Goal: Information Seeking & Learning: Learn about a topic

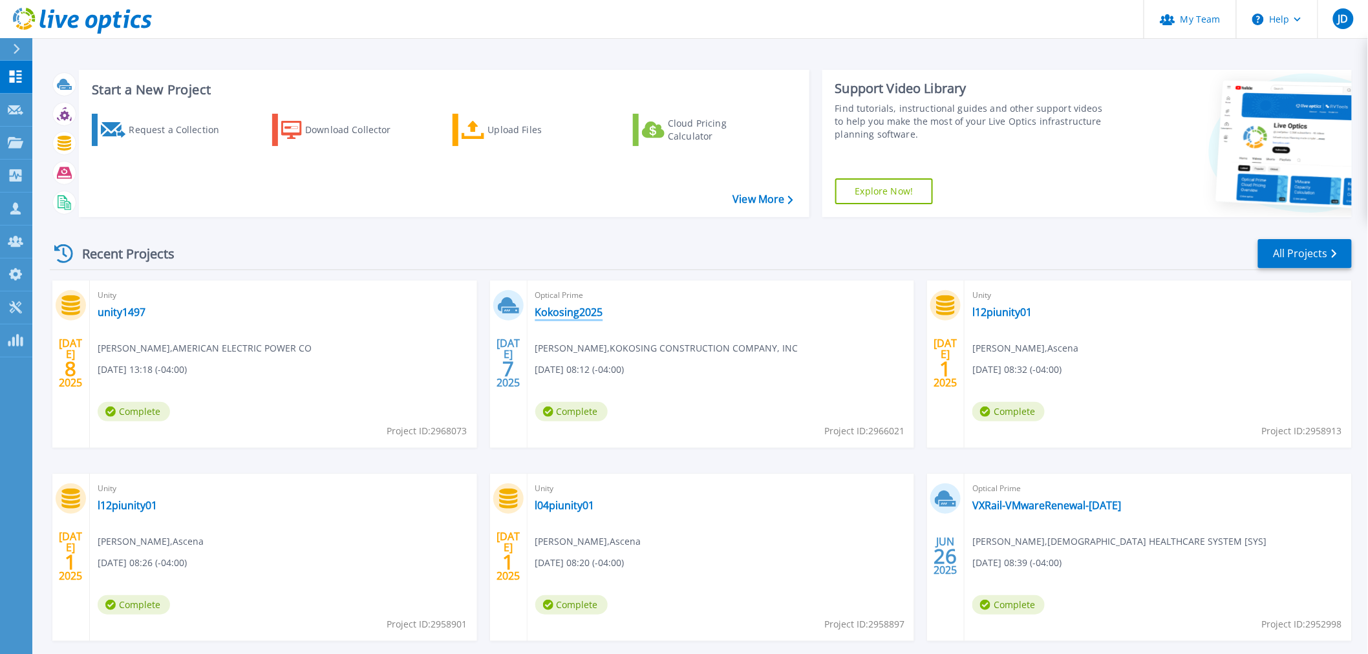
click at [560, 307] on link "Kokosing2025" at bounding box center [569, 312] width 68 height 13
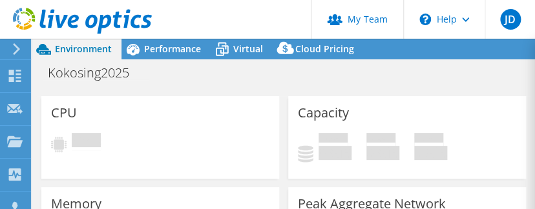
select select "USD"
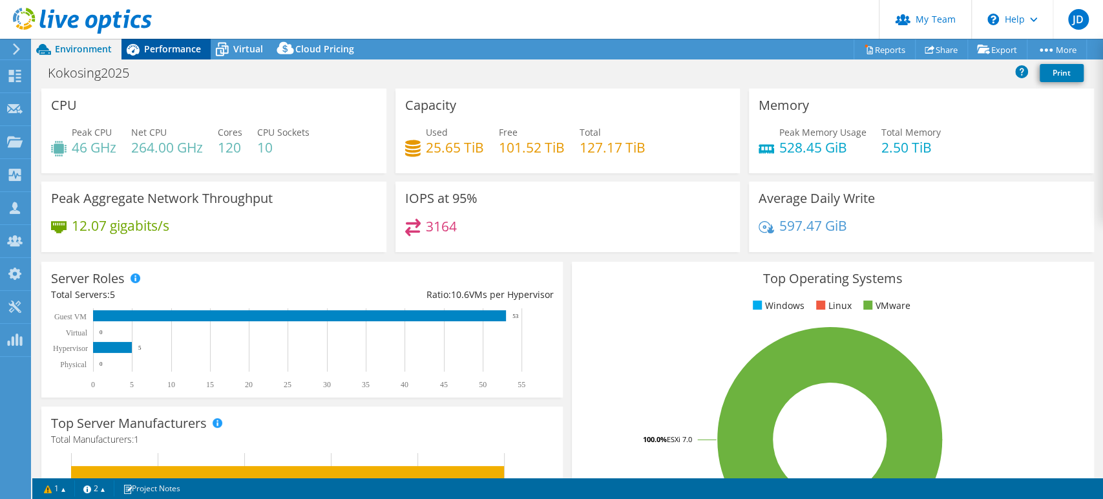
click at [188, 43] on span "Performance" at bounding box center [172, 49] width 57 height 12
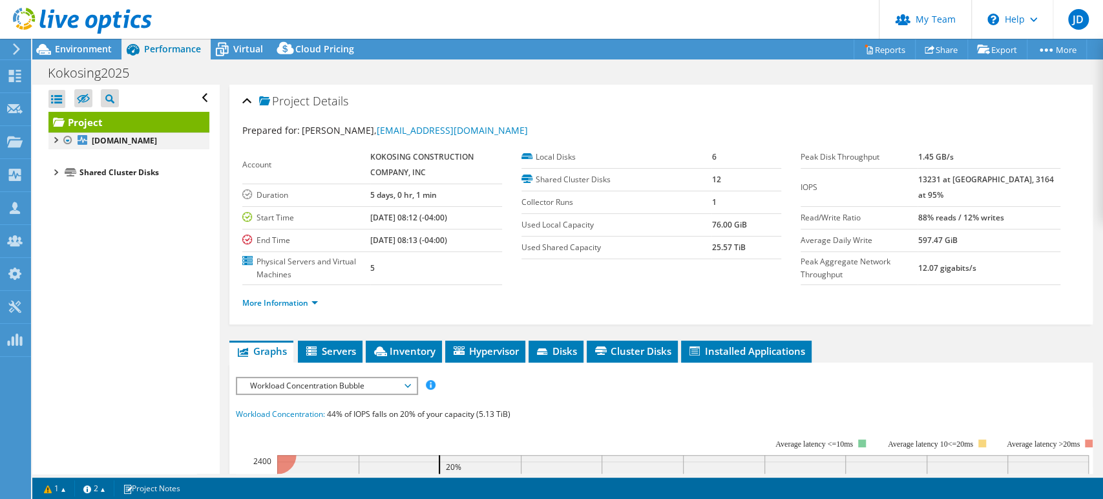
click at [62, 141] on div at bounding box center [67, 141] width 13 height 16
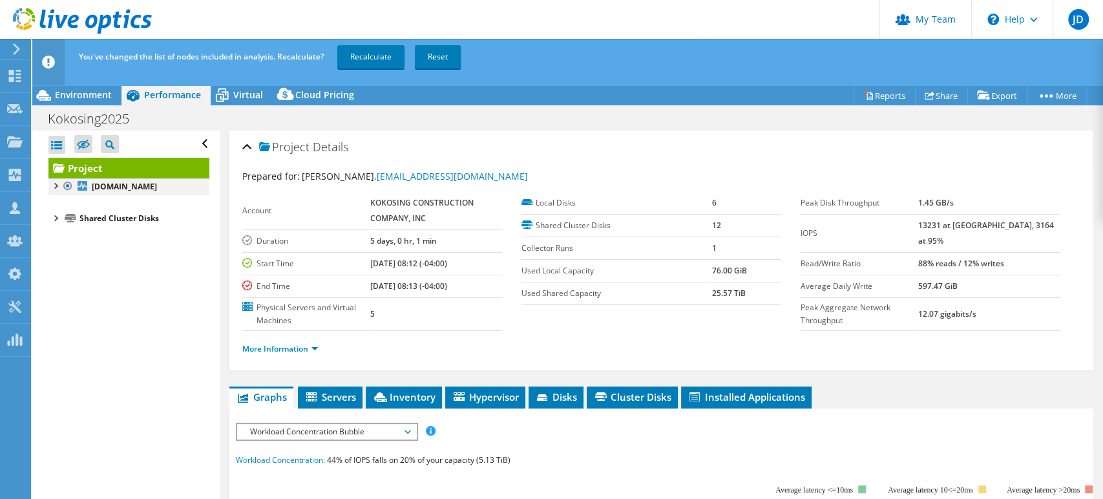
click at [59, 184] on div at bounding box center [54, 184] width 13 height 13
click at [59, 221] on link "Hypervisors" at bounding box center [128, 216] width 161 height 17
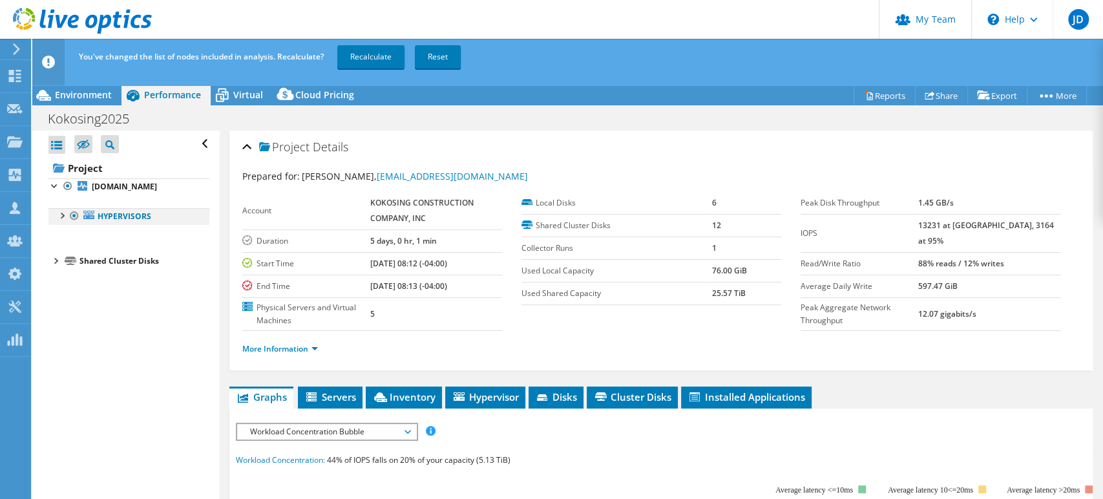
click at [63, 216] on div at bounding box center [61, 214] width 13 height 13
click at [63, 231] on div at bounding box center [67, 231] width 13 height 13
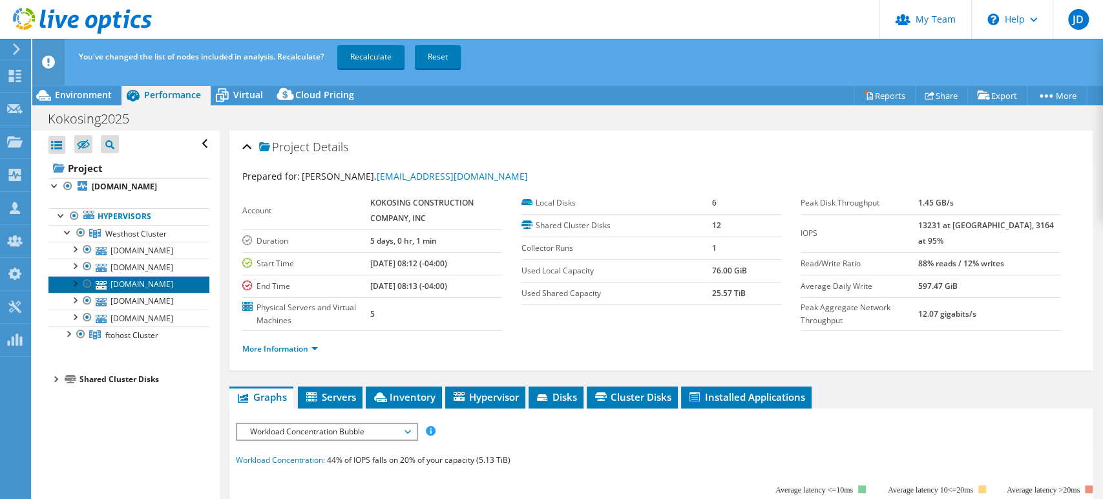
click at [161, 281] on link "[DOMAIN_NAME]" at bounding box center [128, 284] width 161 height 17
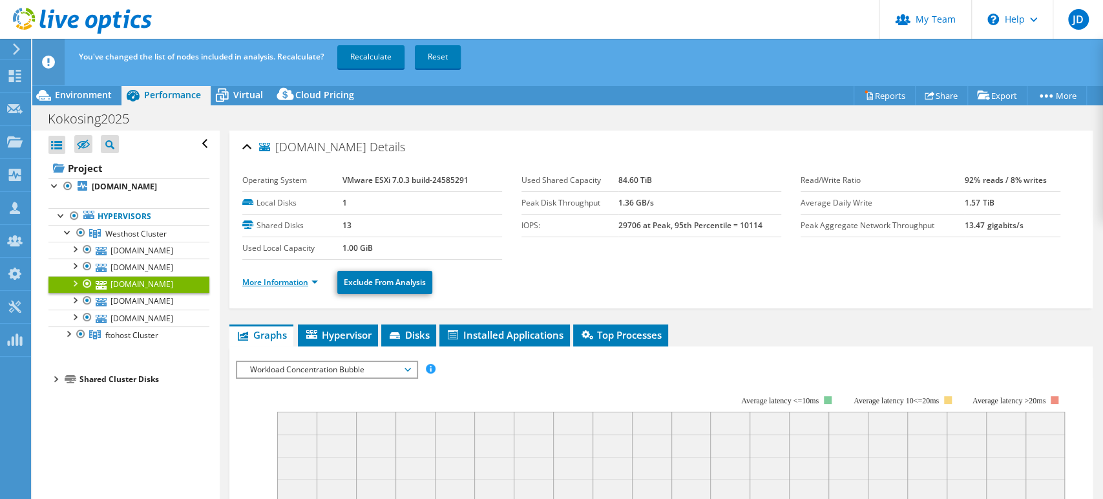
click at [317, 281] on link "More Information" at bounding box center [280, 282] width 76 height 11
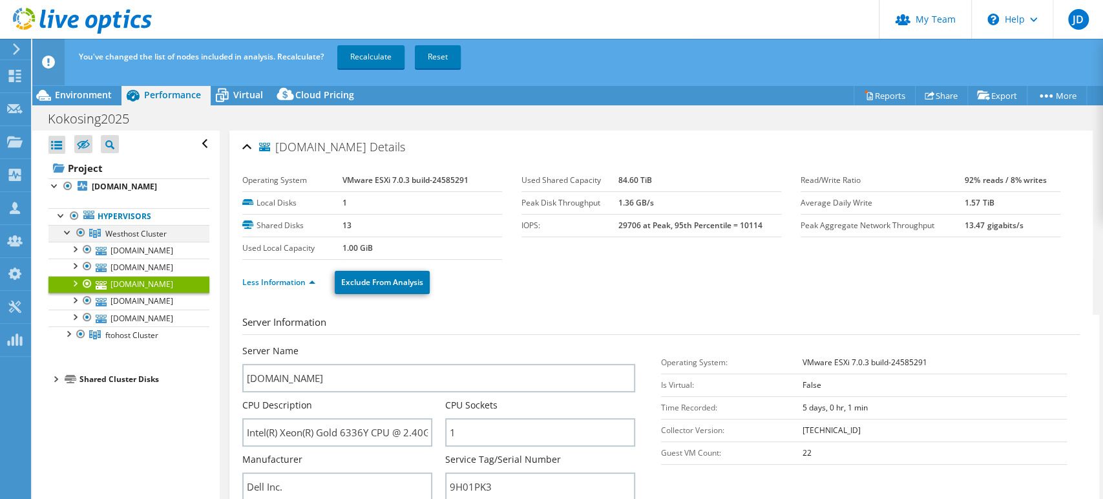
click at [76, 231] on div at bounding box center [80, 233] width 13 height 16
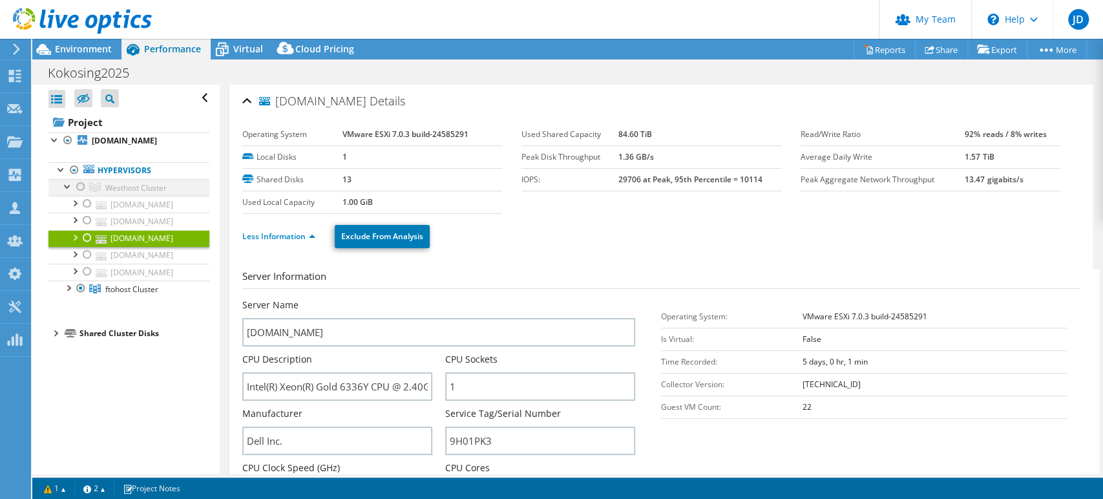
click at [81, 185] on div at bounding box center [80, 187] width 13 height 16
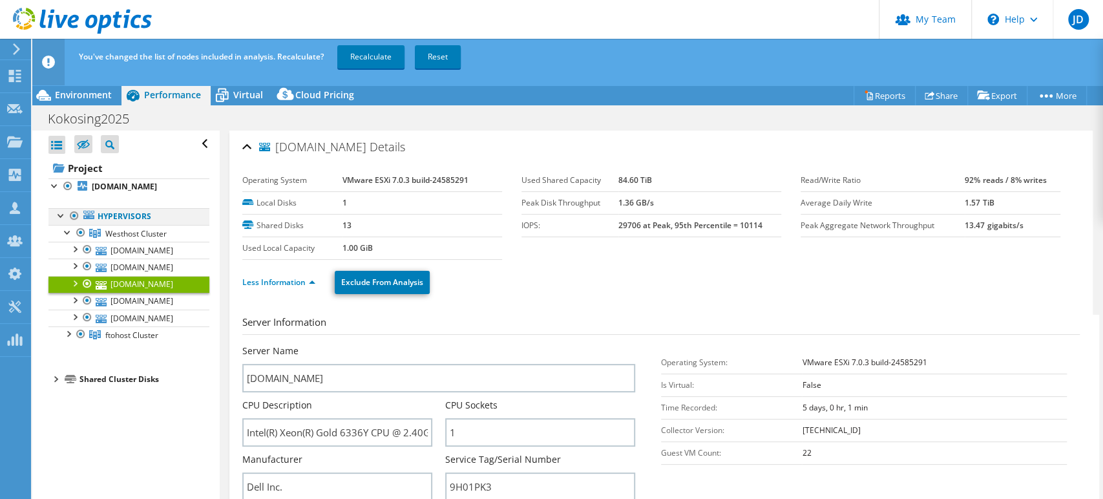
click at [77, 212] on div at bounding box center [74, 216] width 13 height 16
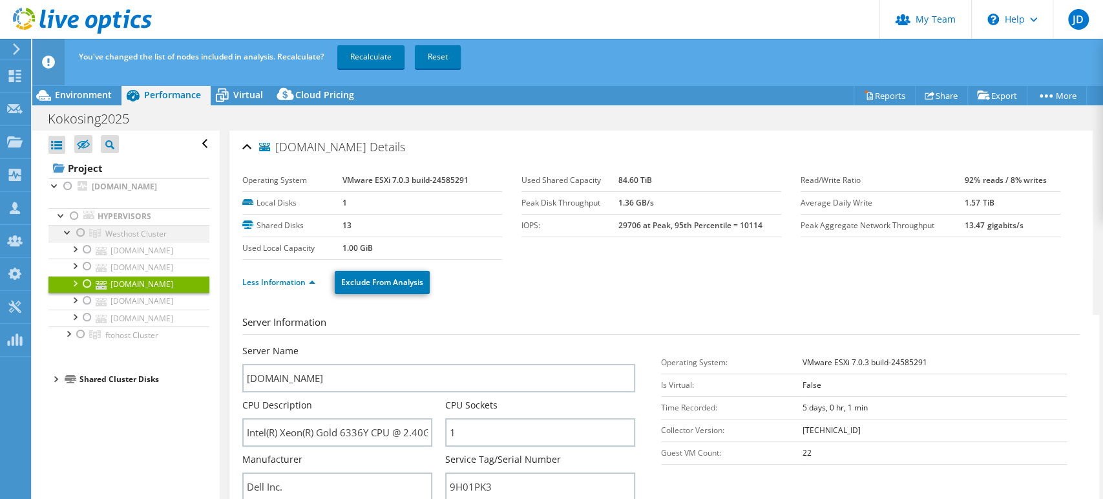
click at [79, 230] on div at bounding box center [80, 233] width 13 height 16
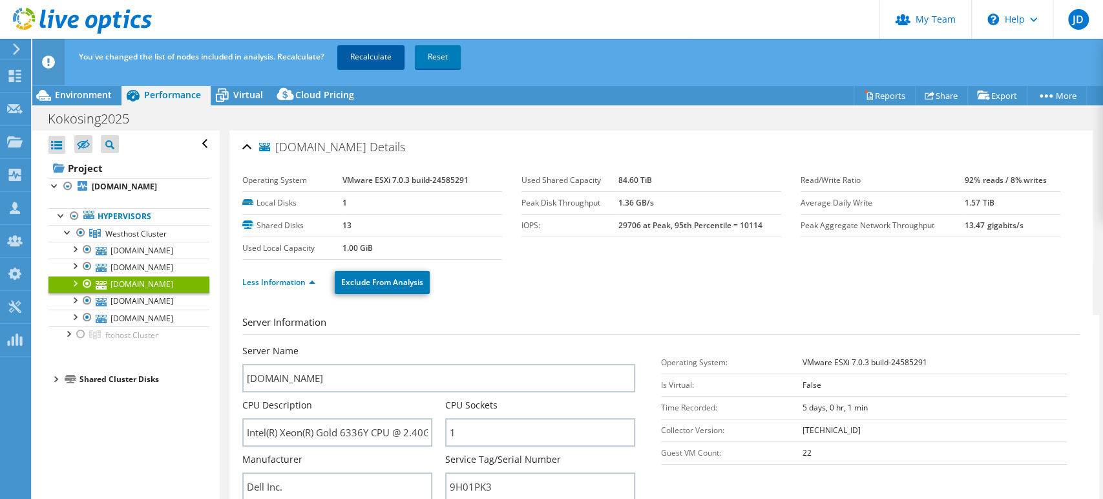
click at [366, 61] on link "Recalculate" at bounding box center [370, 56] width 67 height 23
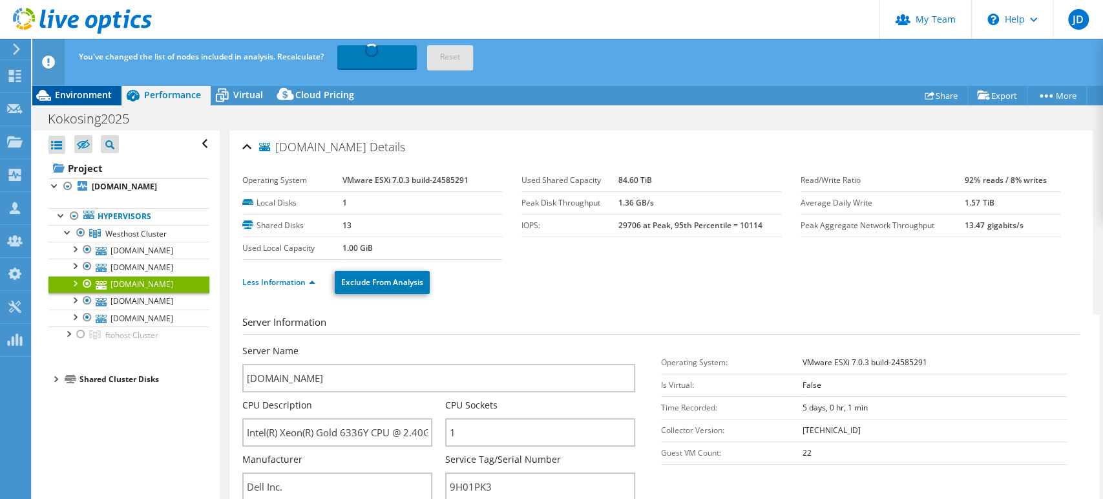
click at [72, 90] on span "Environment" at bounding box center [83, 95] width 57 height 12
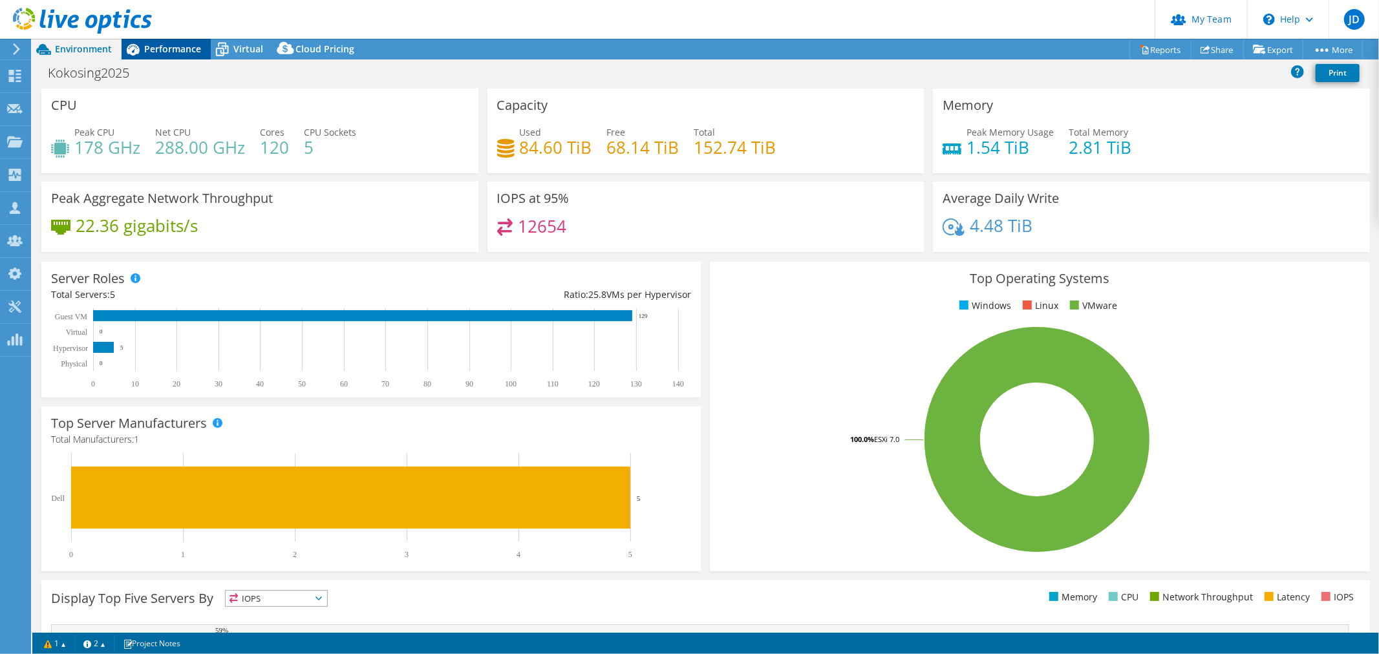
click at [172, 48] on span "Performance" at bounding box center [172, 49] width 57 height 12
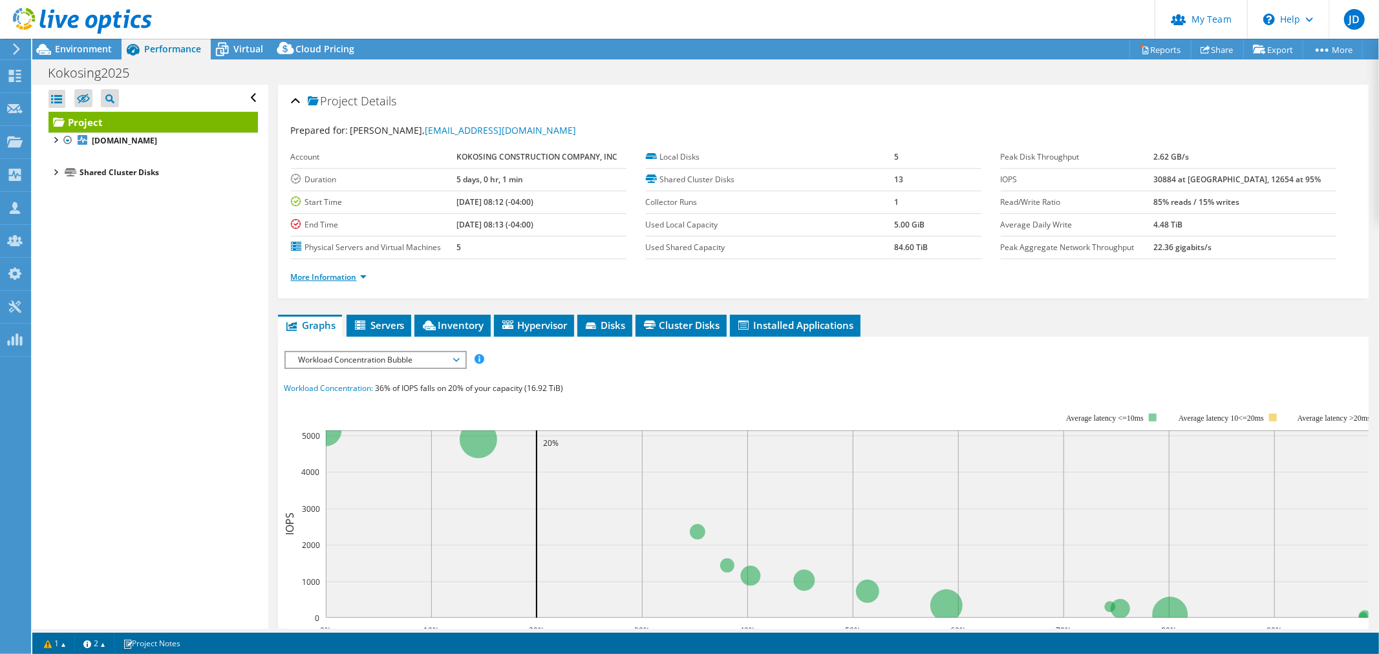
click at [365, 275] on link "More Information" at bounding box center [329, 276] width 76 height 11
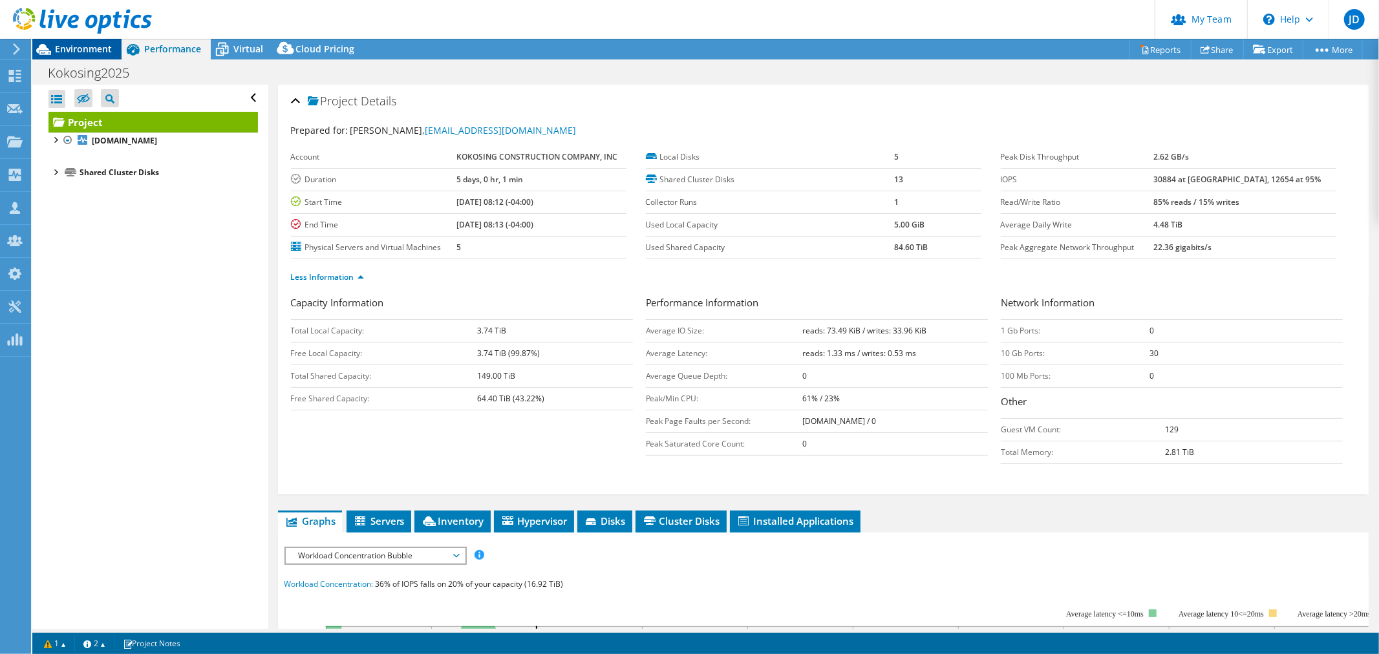
click at [88, 48] on span "Environment" at bounding box center [83, 49] width 57 height 12
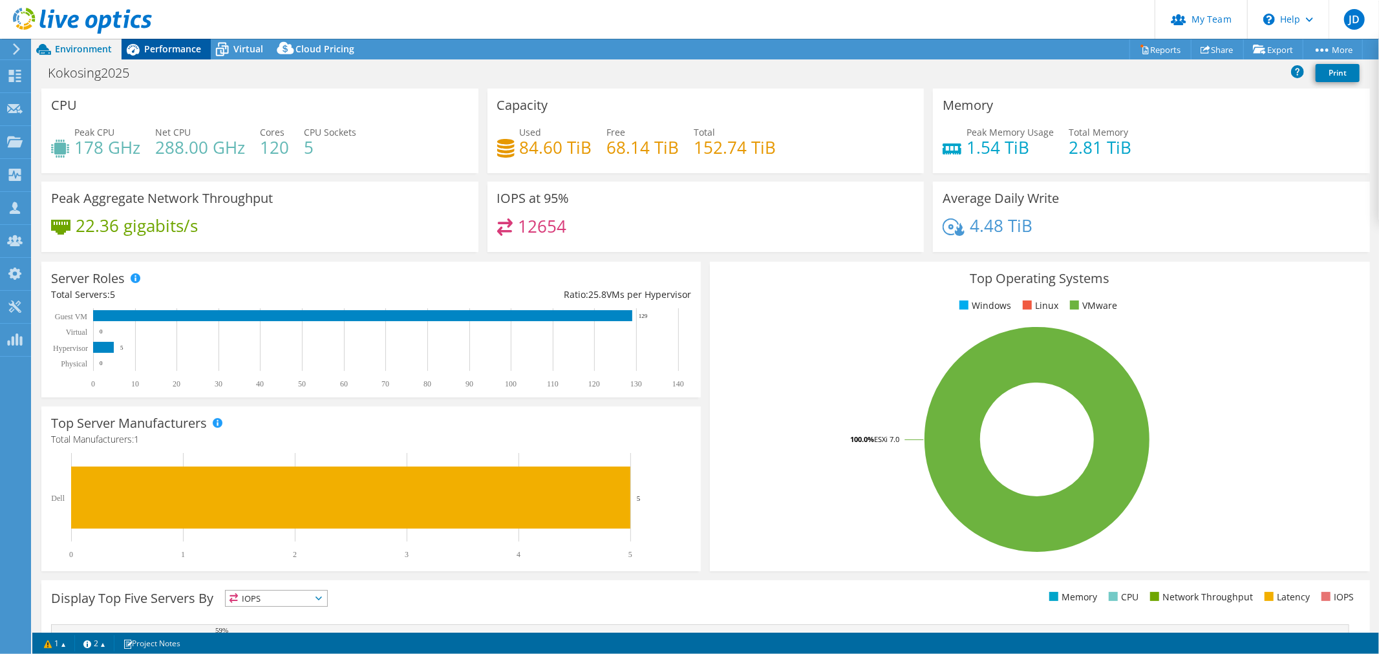
click at [165, 50] on span "Performance" at bounding box center [172, 49] width 57 height 12
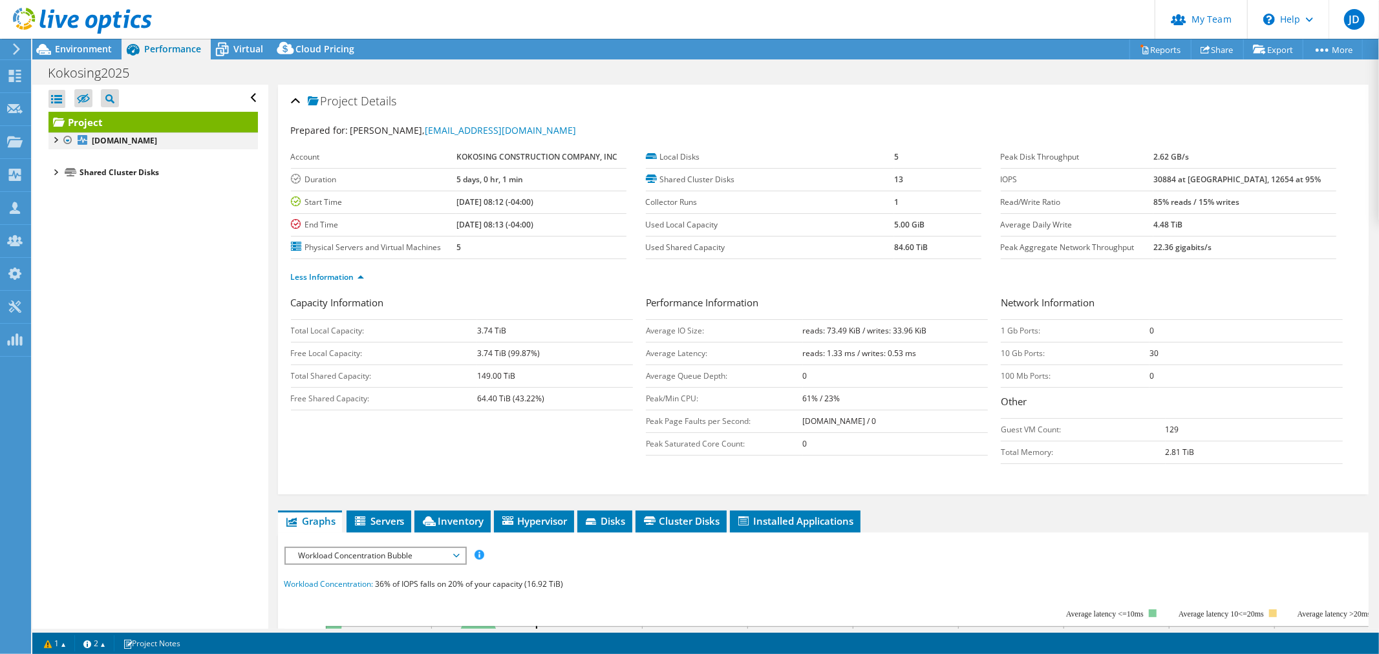
click at [56, 139] on div at bounding box center [54, 139] width 13 height 13
click at [62, 168] on div at bounding box center [61, 168] width 13 height 13
click at [76, 189] on div at bounding box center [80, 187] width 13 height 16
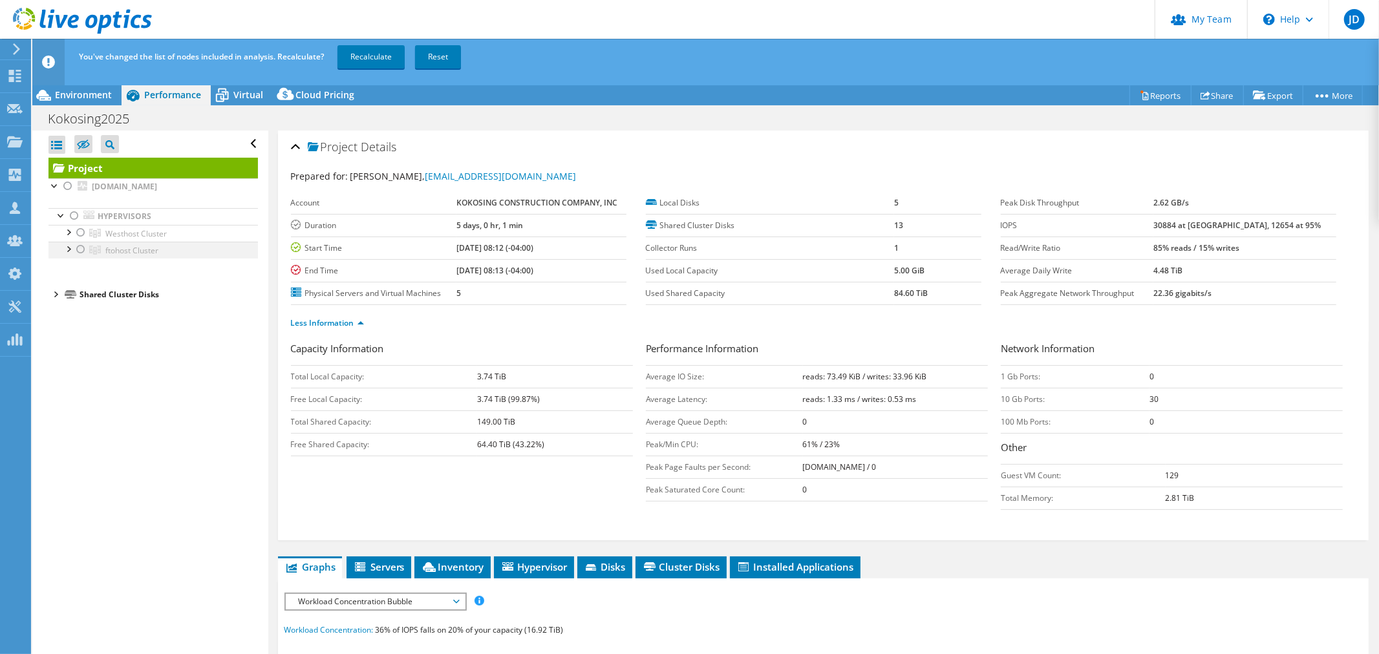
click at [80, 248] on div at bounding box center [80, 250] width 13 height 16
click at [359, 58] on link "Recalculate" at bounding box center [370, 56] width 67 height 23
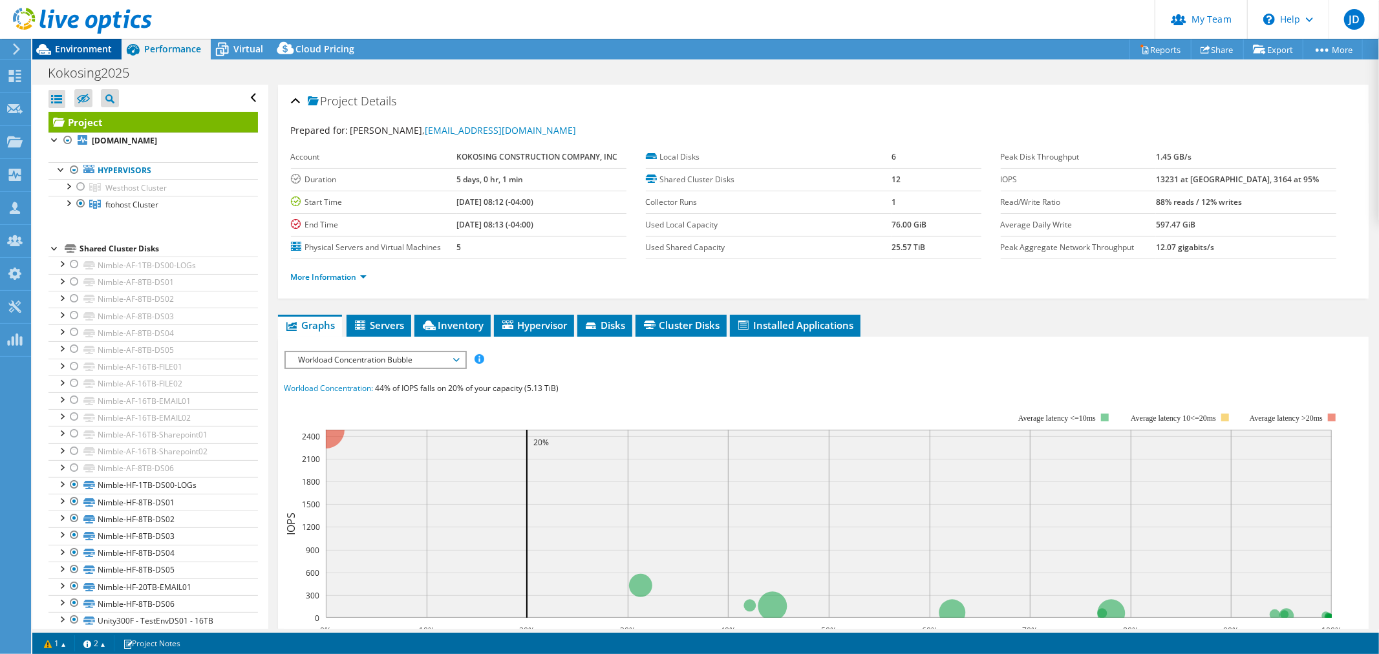
click at [81, 46] on span "Environment" at bounding box center [83, 49] width 57 height 12
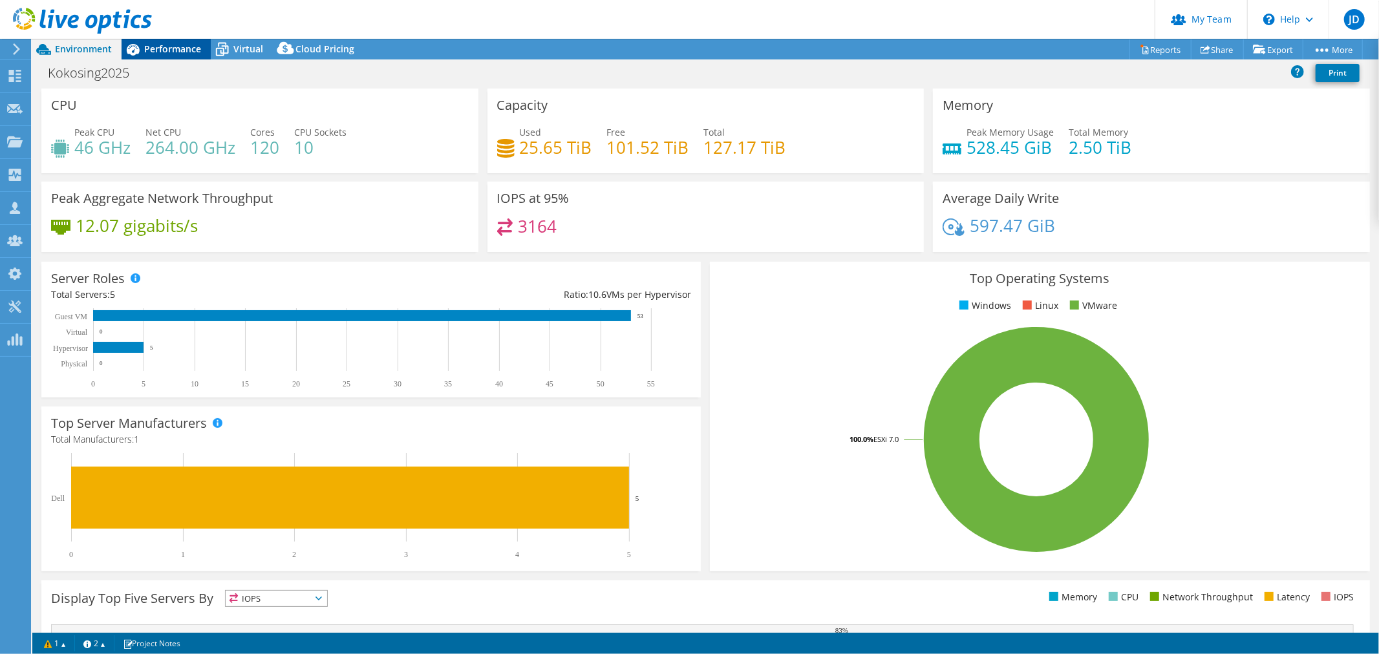
click at [176, 47] on span "Performance" at bounding box center [172, 49] width 57 height 12
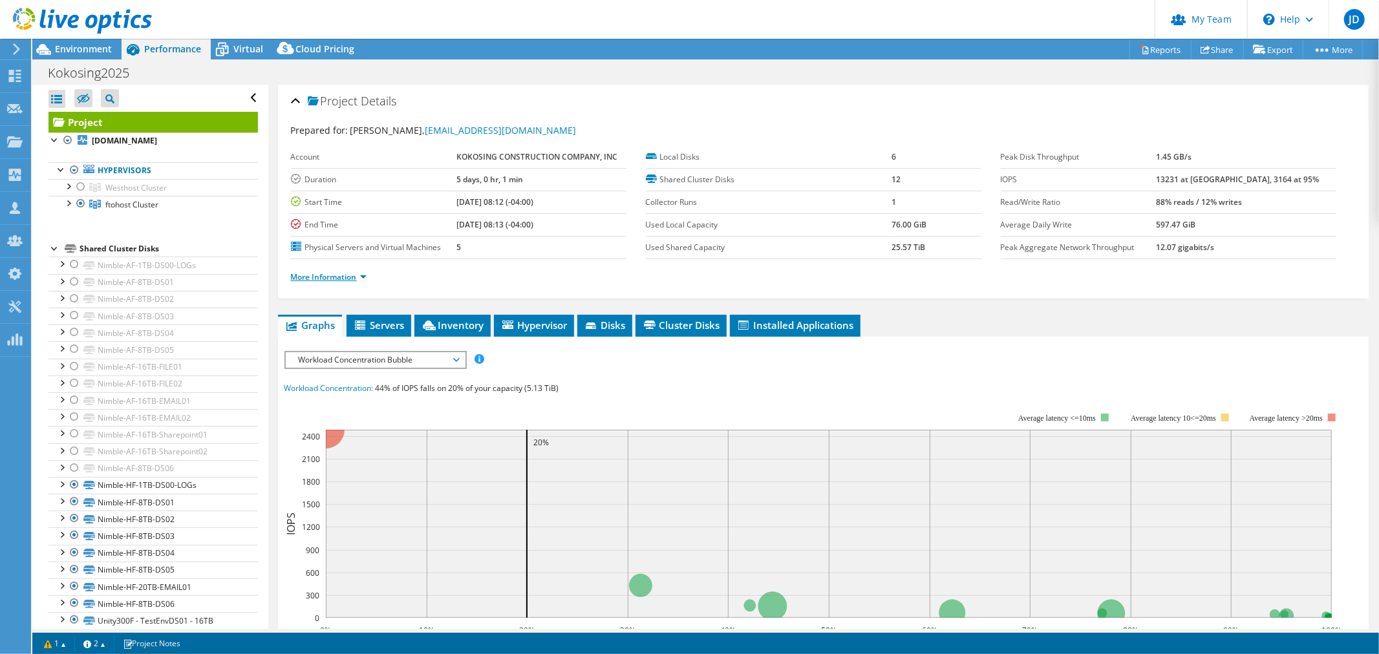
click at [360, 272] on link "More Information" at bounding box center [329, 276] width 76 height 11
